Goal: Task Accomplishment & Management: Manage account settings

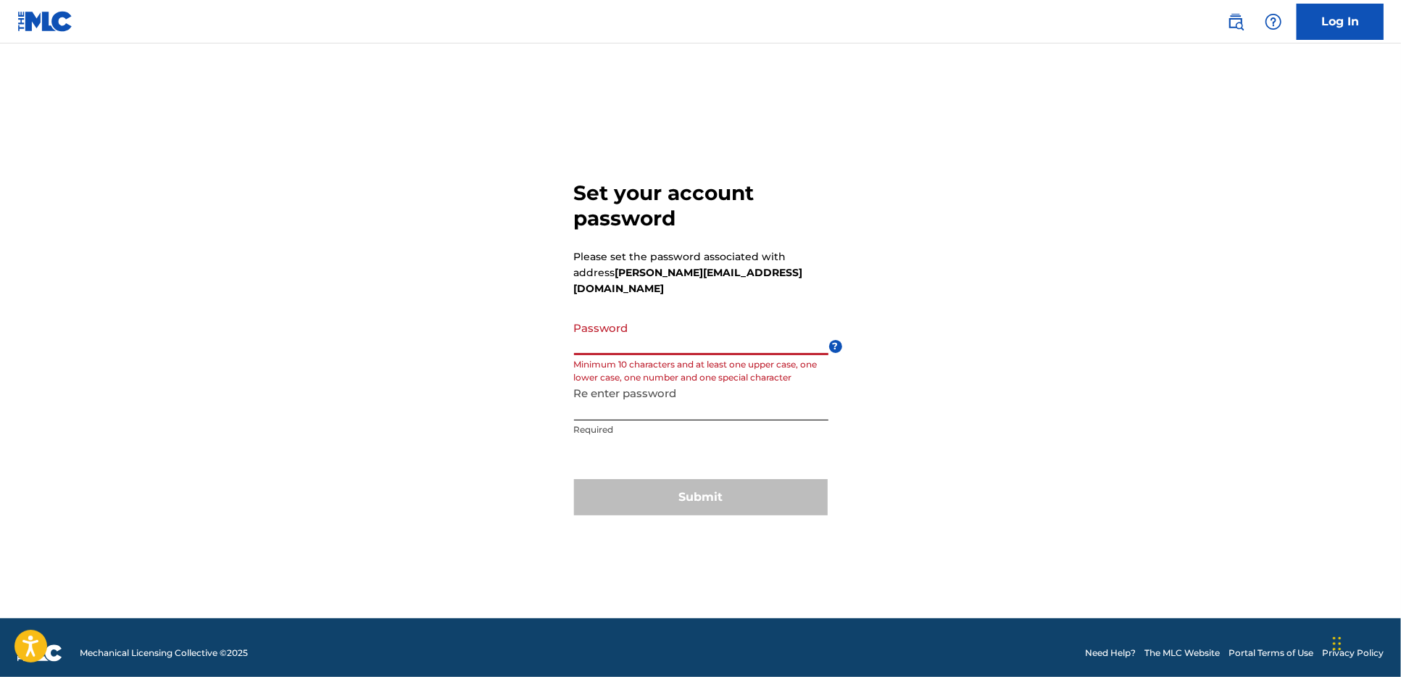
scroll to position [18, 0]
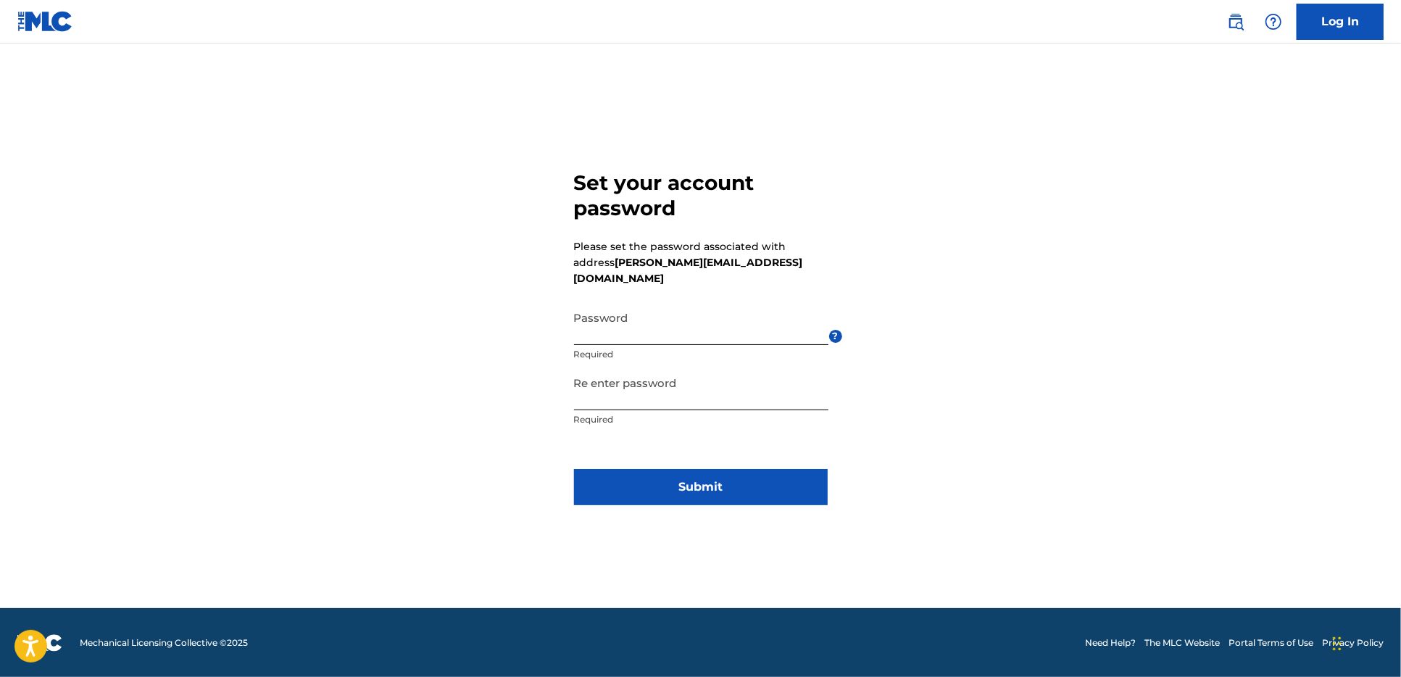
click at [706, 470] on button "Submit" at bounding box center [701, 487] width 254 height 36
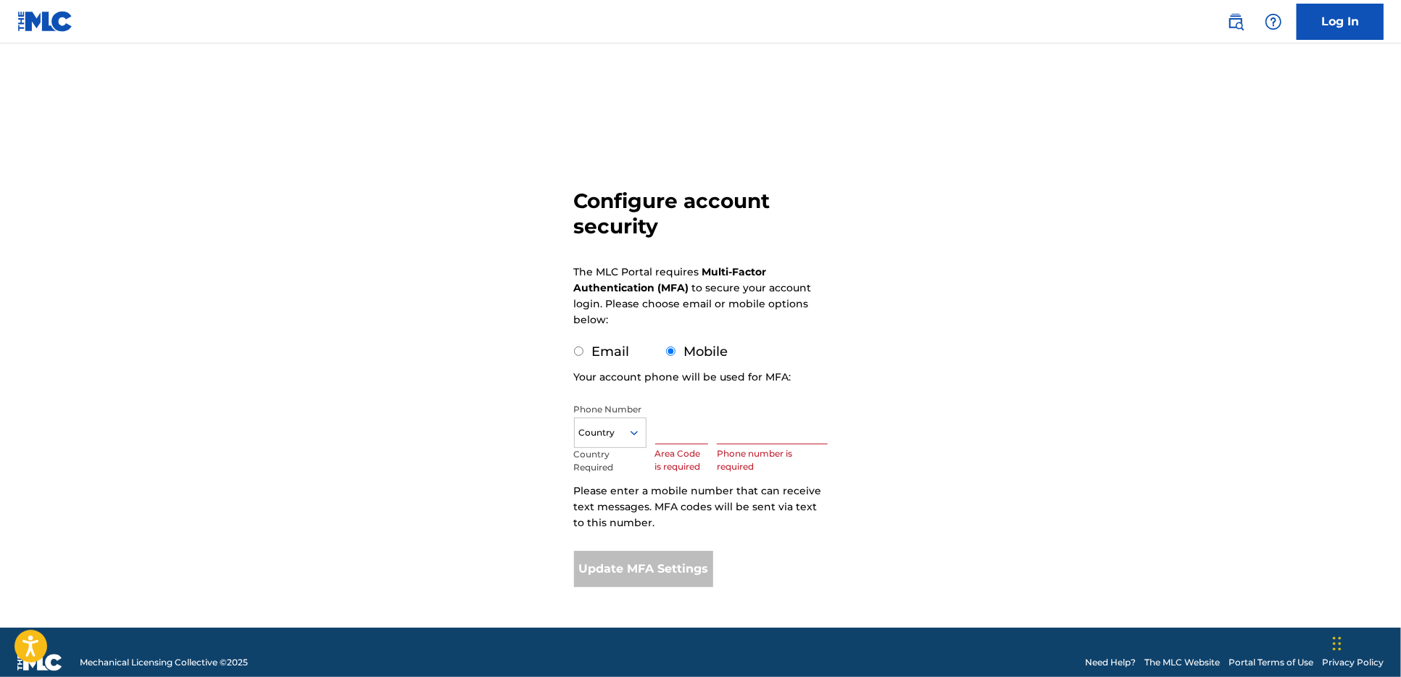
click at [685, 438] on input "text" at bounding box center [682, 423] width 54 height 41
type input "408"
click at [725, 436] on input "text" at bounding box center [772, 423] width 110 height 41
type input "3489755"
click at [993, 442] on div "Configure account security The MLC Portal requires Multi-Factor Authentication …" at bounding box center [701, 354] width 1015 height 548
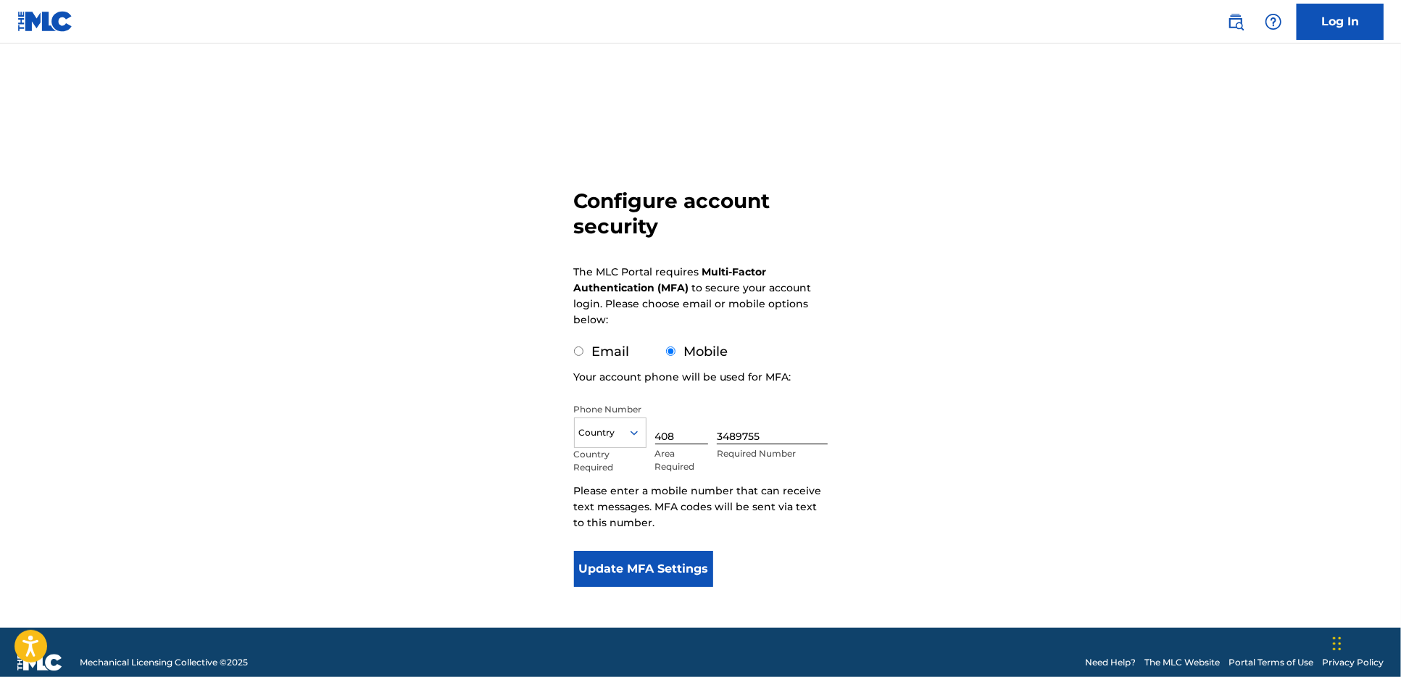
click at [673, 573] on button "Update MFA Settings" at bounding box center [644, 569] width 140 height 36
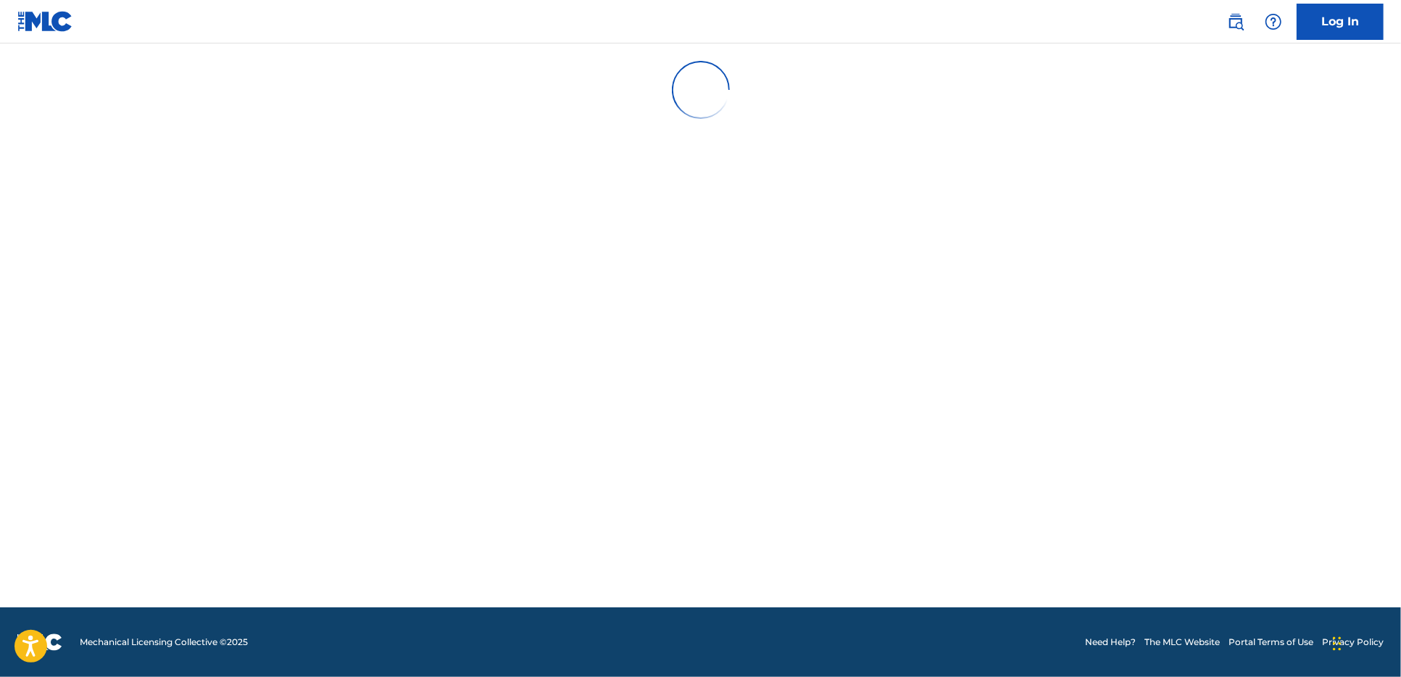
click at [1343, 36] on link "Log In" at bounding box center [1340, 22] width 87 height 36
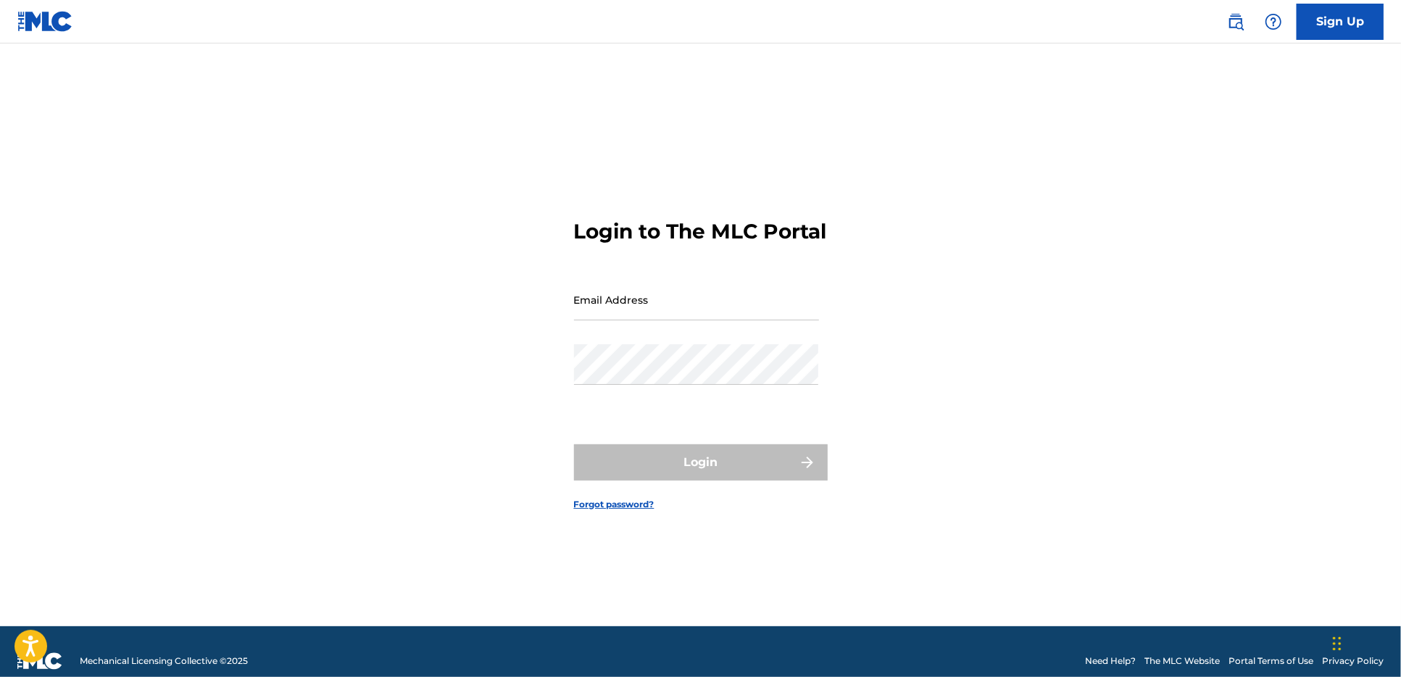
click at [783, 307] on input "Email Address" at bounding box center [696, 299] width 245 height 41
type input "[PERSON_NAME][EMAIL_ADDRESS][DOMAIN_NAME]"
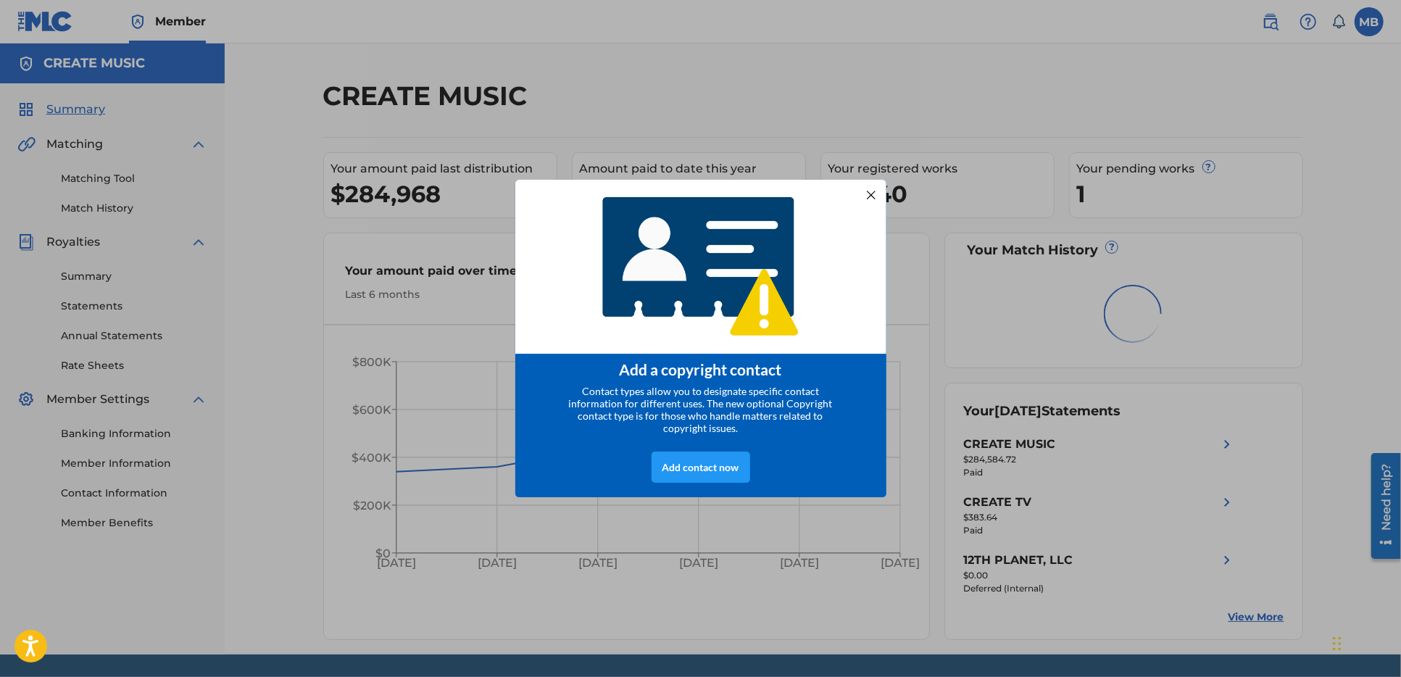
click at [872, 193] on div at bounding box center [870, 195] width 19 height 19
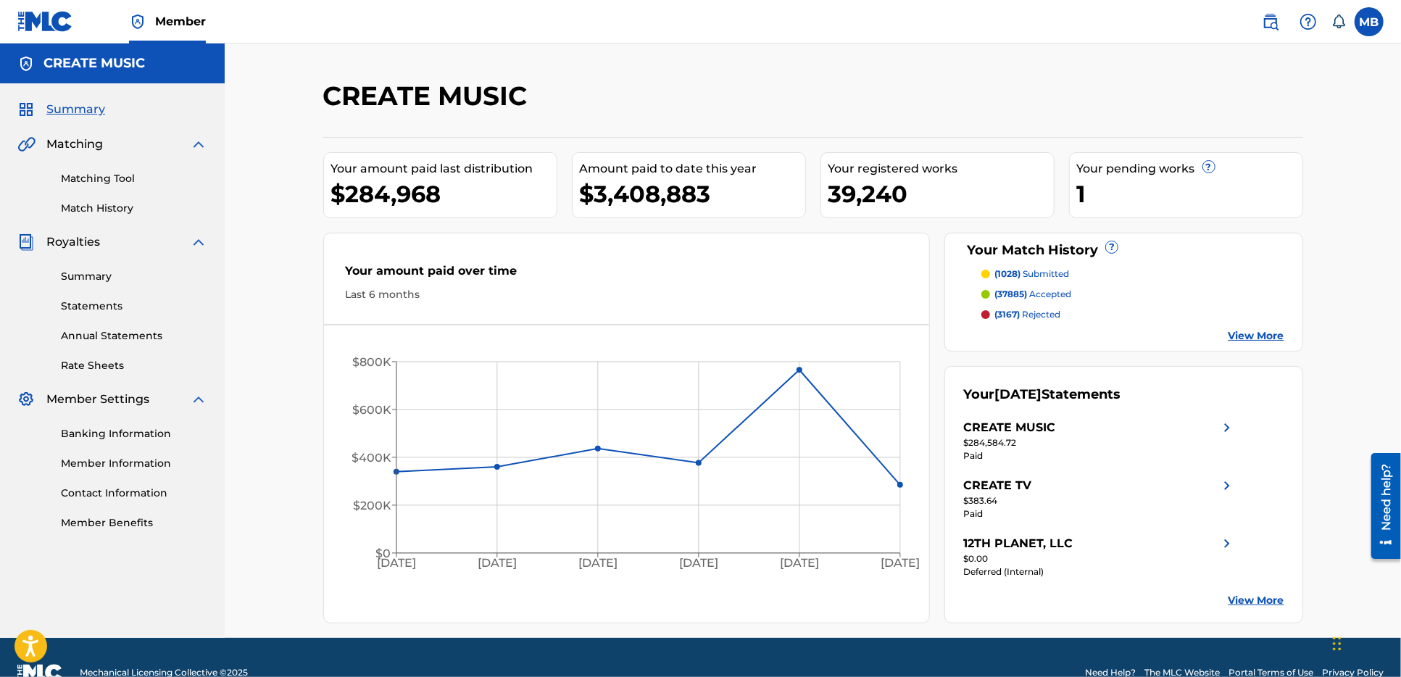
drag, startPoint x: 1405, startPoint y: 5, endPoint x: 1282, endPoint y: 102, distance: 156.9
click at [1280, 104] on div at bounding box center [1190, 101] width 225 height 43
